Goal: Communication & Community: Answer question/provide support

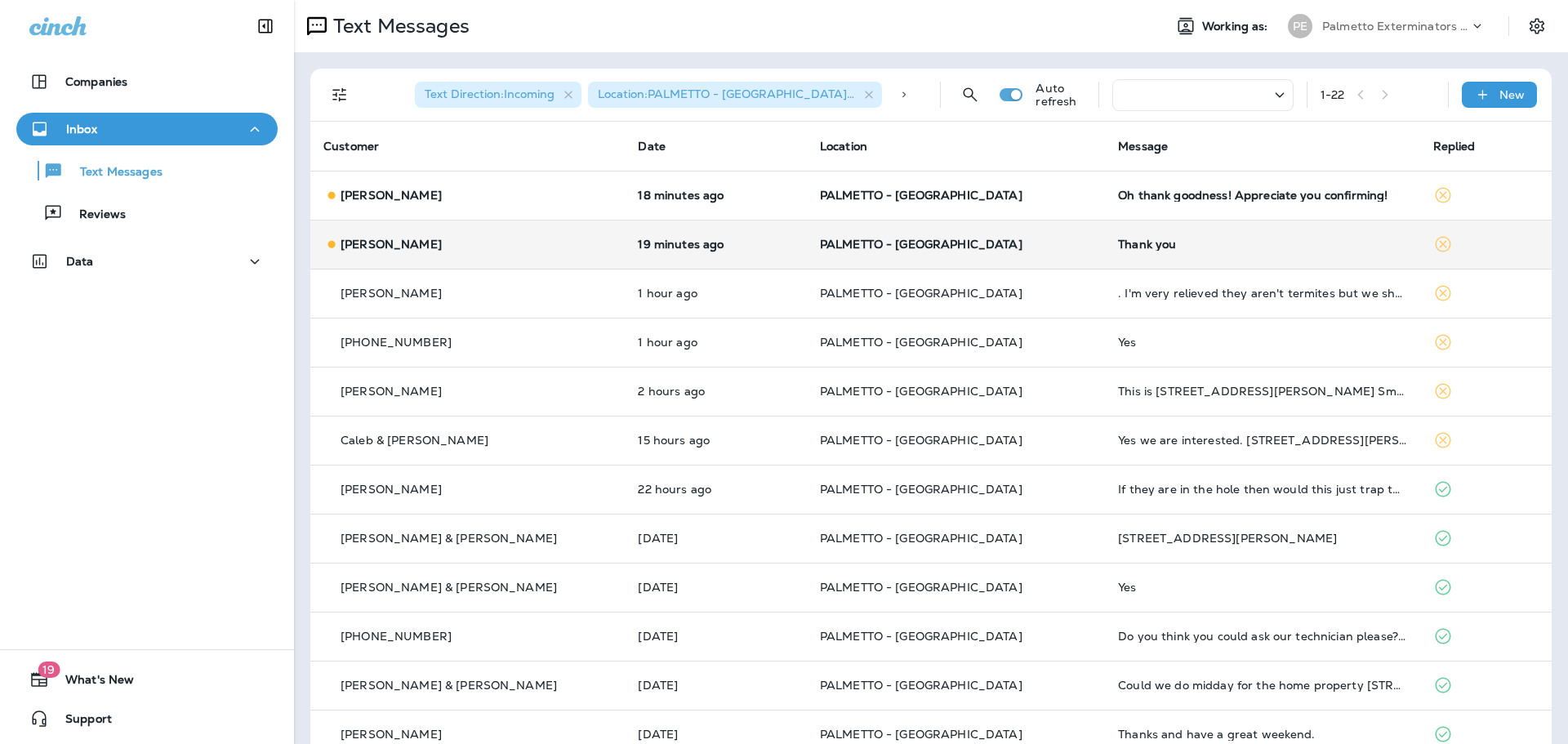
click at [530, 233] on td "[PERSON_NAME]" at bounding box center [468, 244] width 314 height 49
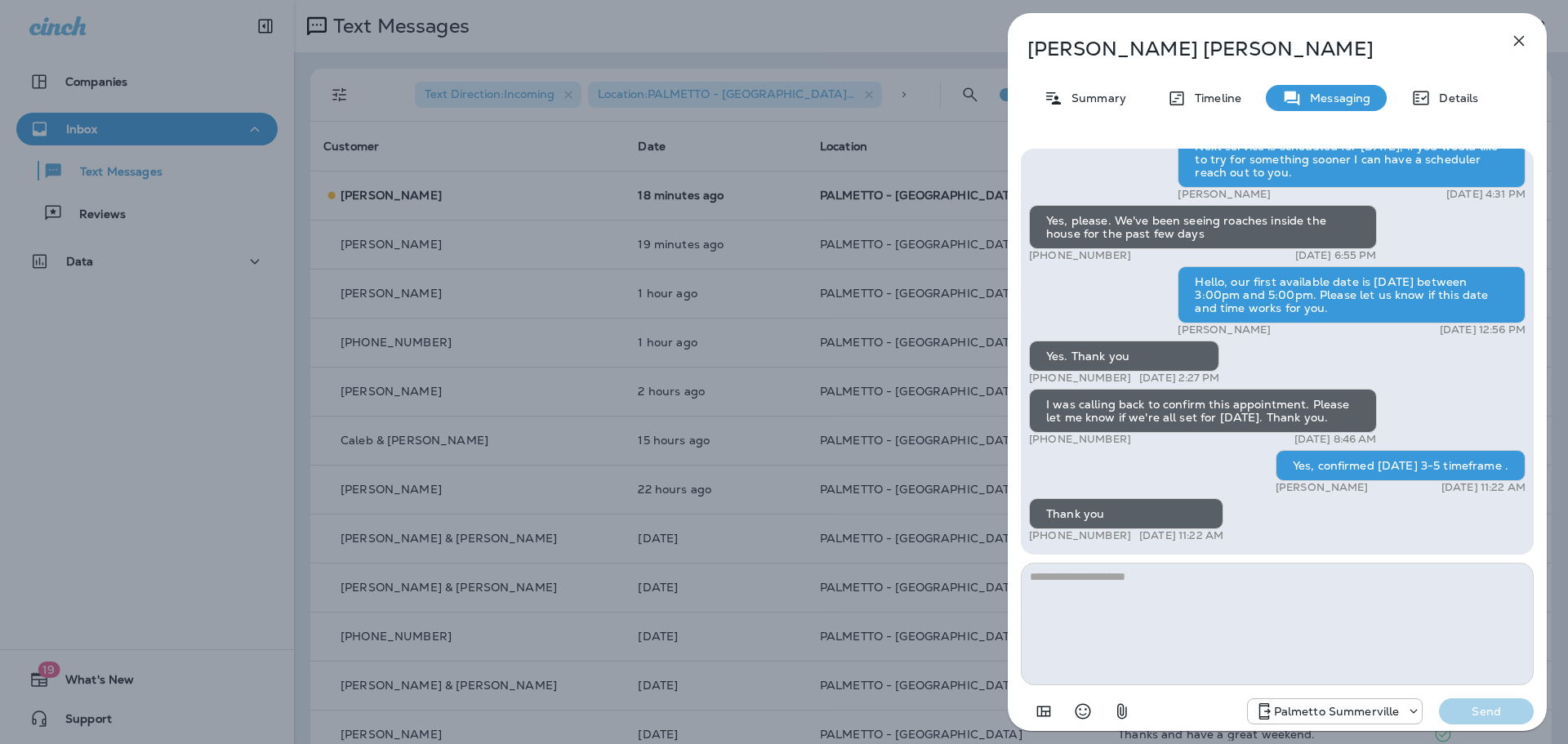
click at [611, 350] on div "[PERSON_NAME] Summary Timeline Messaging Details Palmetto Ext.: Protect your ho…" at bounding box center [784, 372] width 1568 height 744
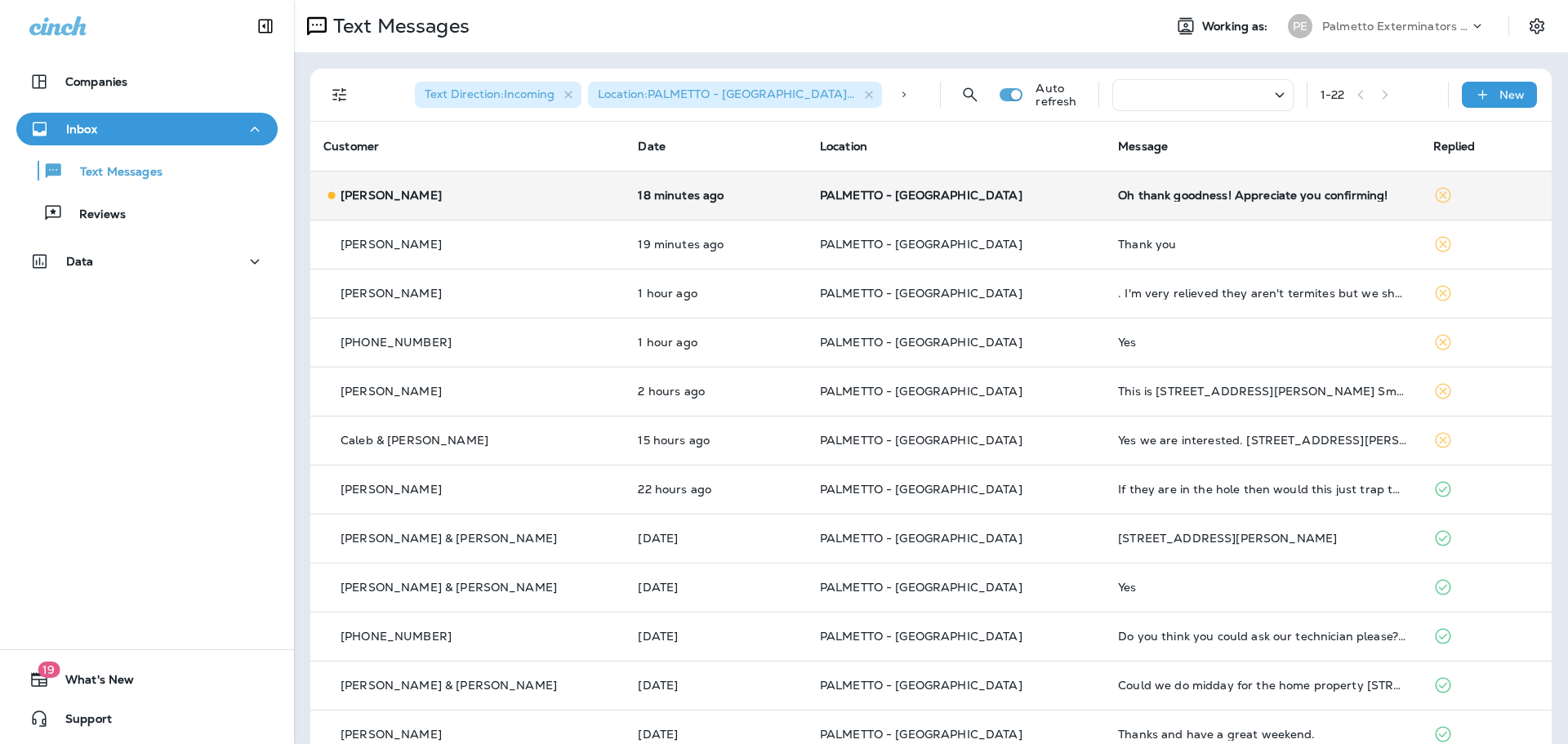
click at [625, 185] on td "18 minutes ago" at bounding box center [715, 195] width 181 height 49
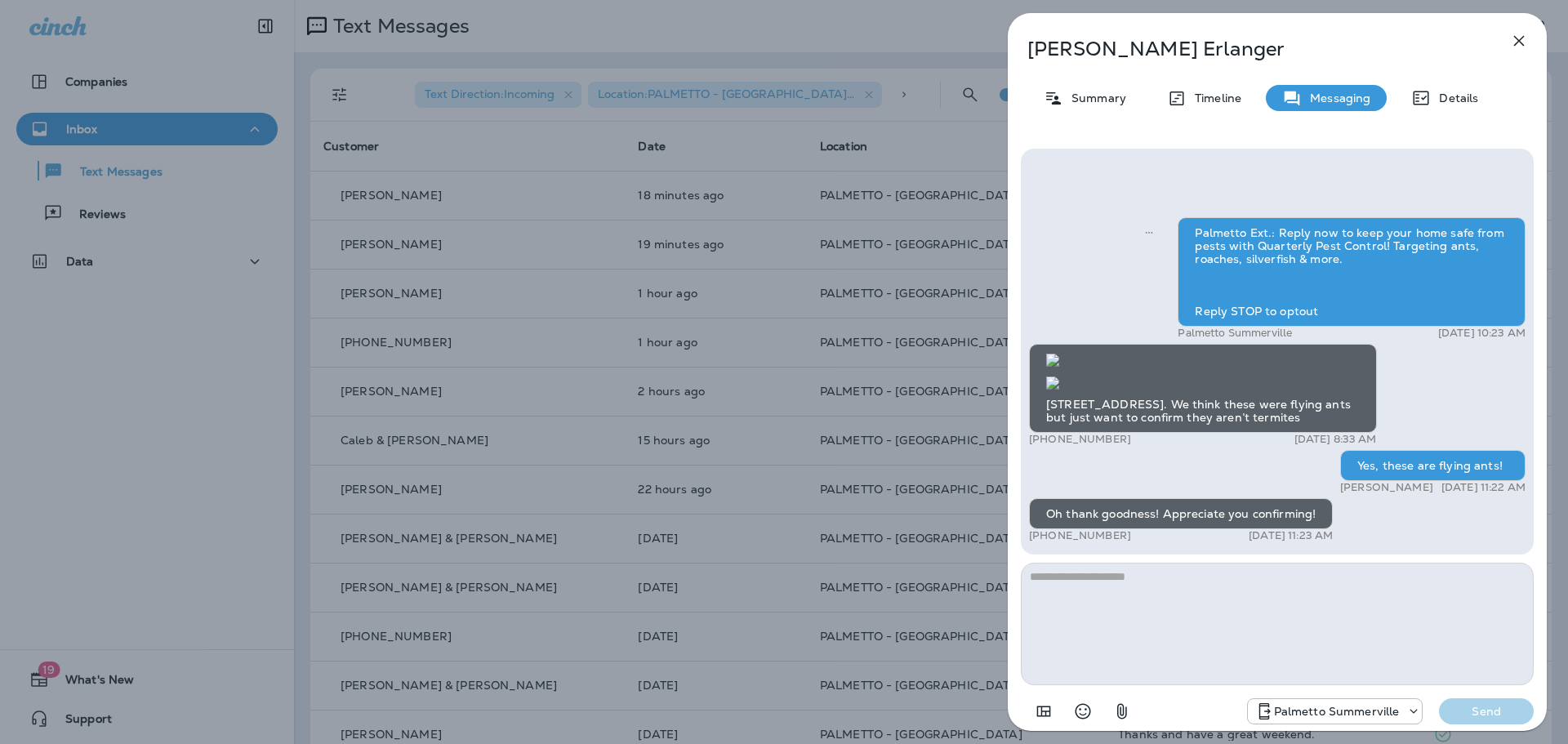
click at [756, 346] on div "[PERSON_NAME] Summary Timeline Messaging Details Palmetto Ext.: Reply now to ke…" at bounding box center [784, 372] width 1568 height 744
